Goal: Communication & Community: Ask a question

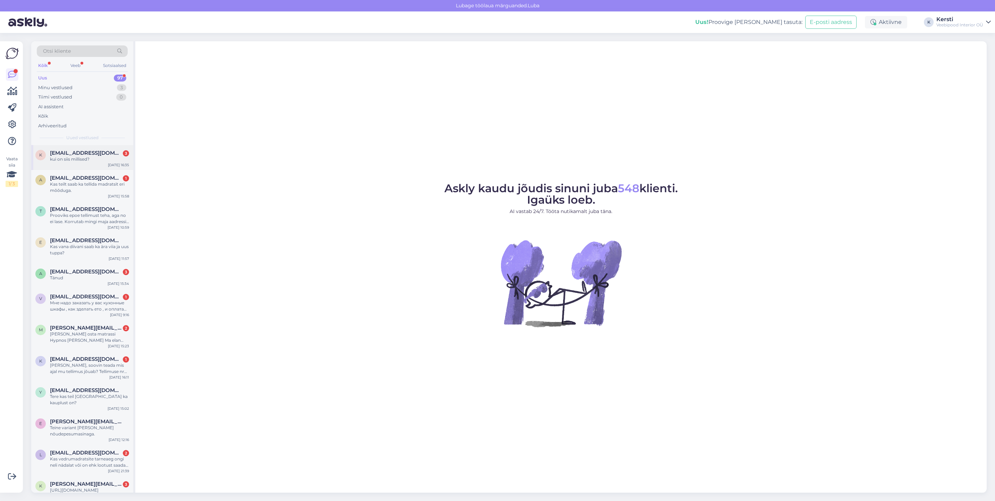
click at [96, 157] on div "kui on siis millised?" at bounding box center [89, 159] width 79 height 6
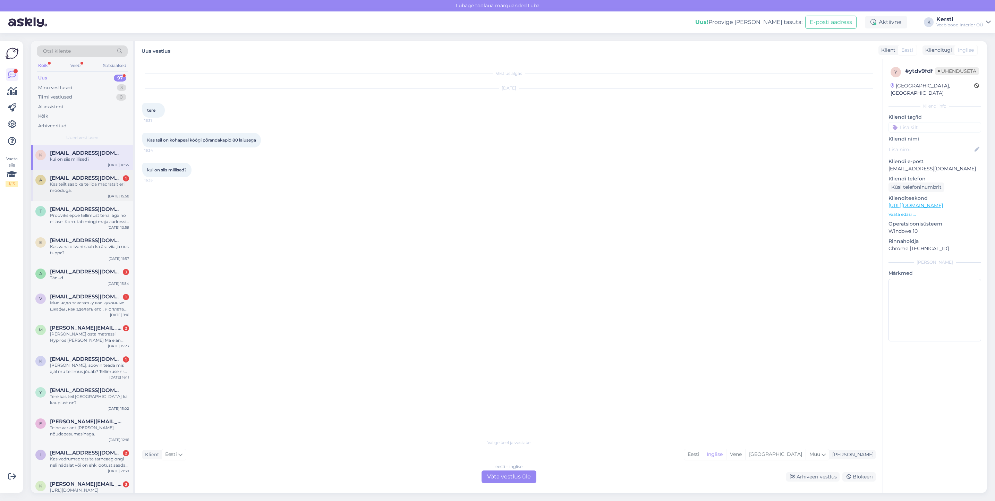
click at [91, 187] on div "Kas teilt saab ka tellida madratsit eri mõõduga." at bounding box center [89, 187] width 79 height 12
click at [91, 157] on div "kui on siis millised?" at bounding box center [89, 159] width 79 height 6
click at [513, 476] on font "Võta vestlus üle" at bounding box center [509, 476] width 44 height 7
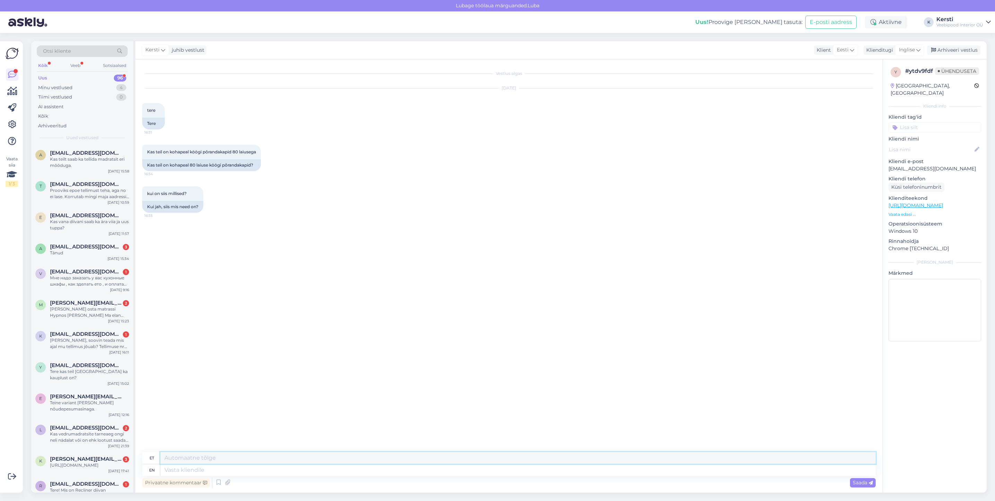
click at [239, 462] on textarea at bounding box center [517, 458] width 715 height 12
click at [920, 48] on icon at bounding box center [918, 50] width 4 height 8
click at [902, 114] on link "Eesti" at bounding box center [894, 117] width 76 height 11
click at [309, 463] on textarea at bounding box center [508, 468] width 733 height 15
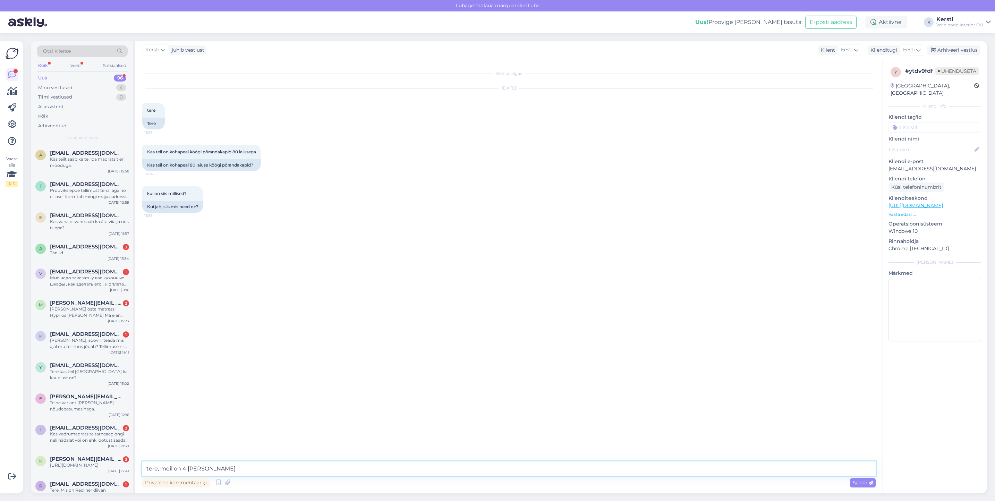
click at [149, 470] on textarea "tere, meil on 4 [PERSON_NAME]" at bounding box center [508, 468] width 733 height 15
click at [245, 470] on textarea "Tere, meil on 4 [PERSON_NAME]" at bounding box center [508, 468] width 733 height 15
type textarea "Tere, meil on 4 [PERSON_NAME] poodides võib olla 80 kappi ka üksikult aga palun…"
click at [862, 481] on font "Saada" at bounding box center [860, 482] width 15 height 6
